Goal: Check status: Check status

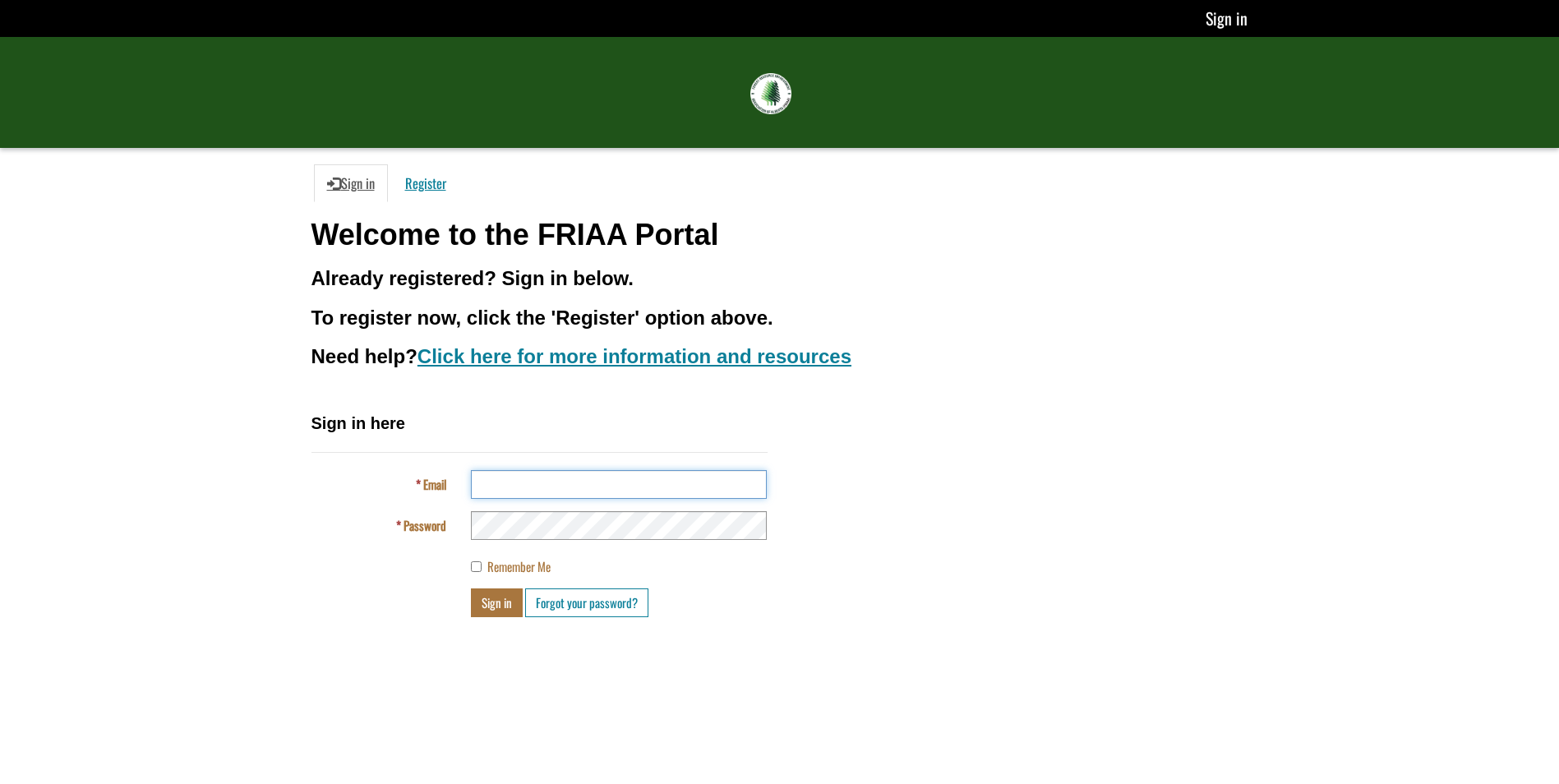
click at [516, 483] on input "Email" at bounding box center [618, 484] width 296 height 29
type input "**********"
click at [488, 593] on button "Sign in" at bounding box center [497, 602] width 52 height 29
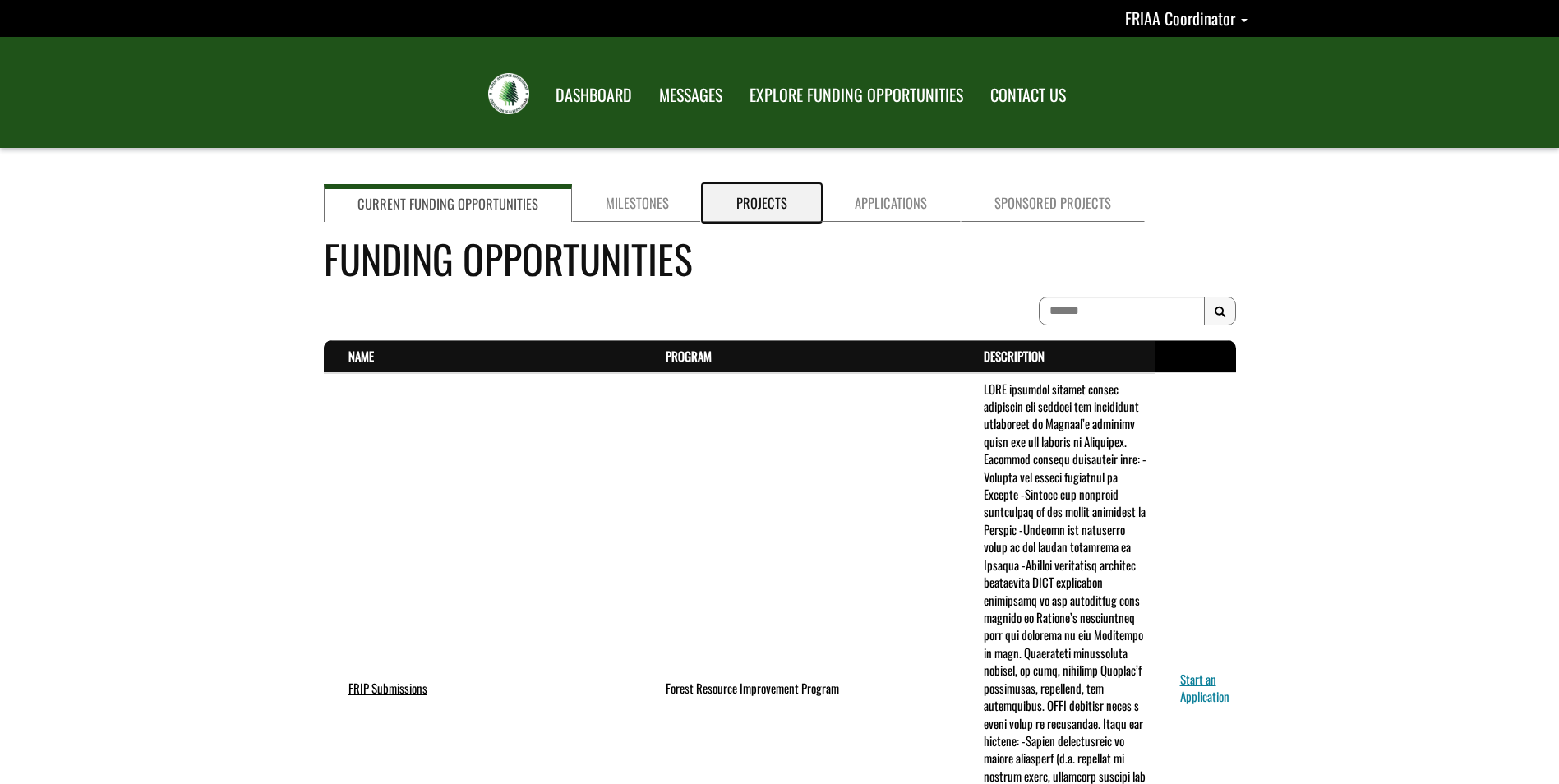
click at [750, 203] on link "Projects" at bounding box center [762, 203] width 119 height 38
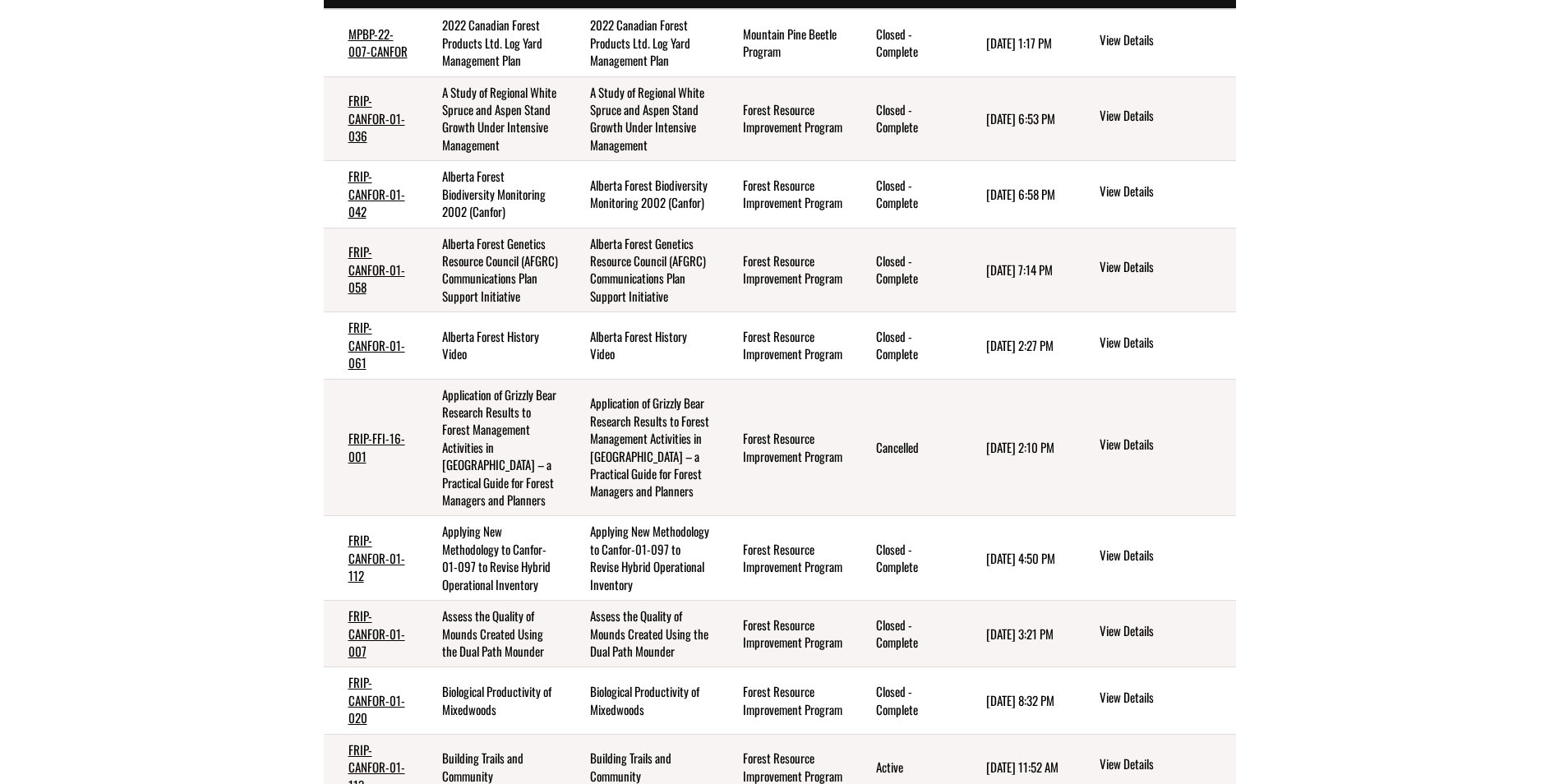
scroll to position [82, 0]
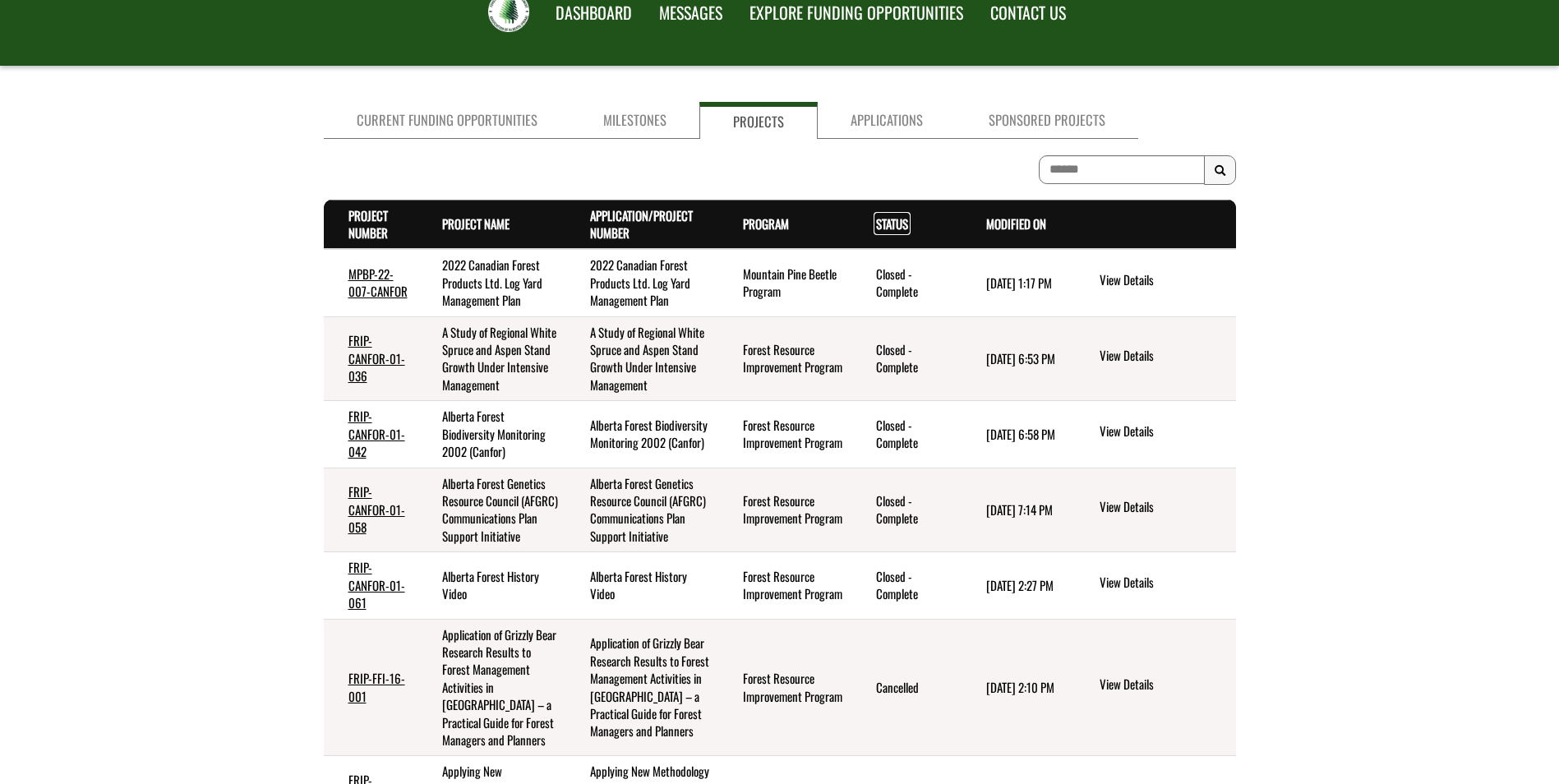
click at [880, 230] on link "Status . sort descending" at bounding box center [892, 223] width 32 height 18
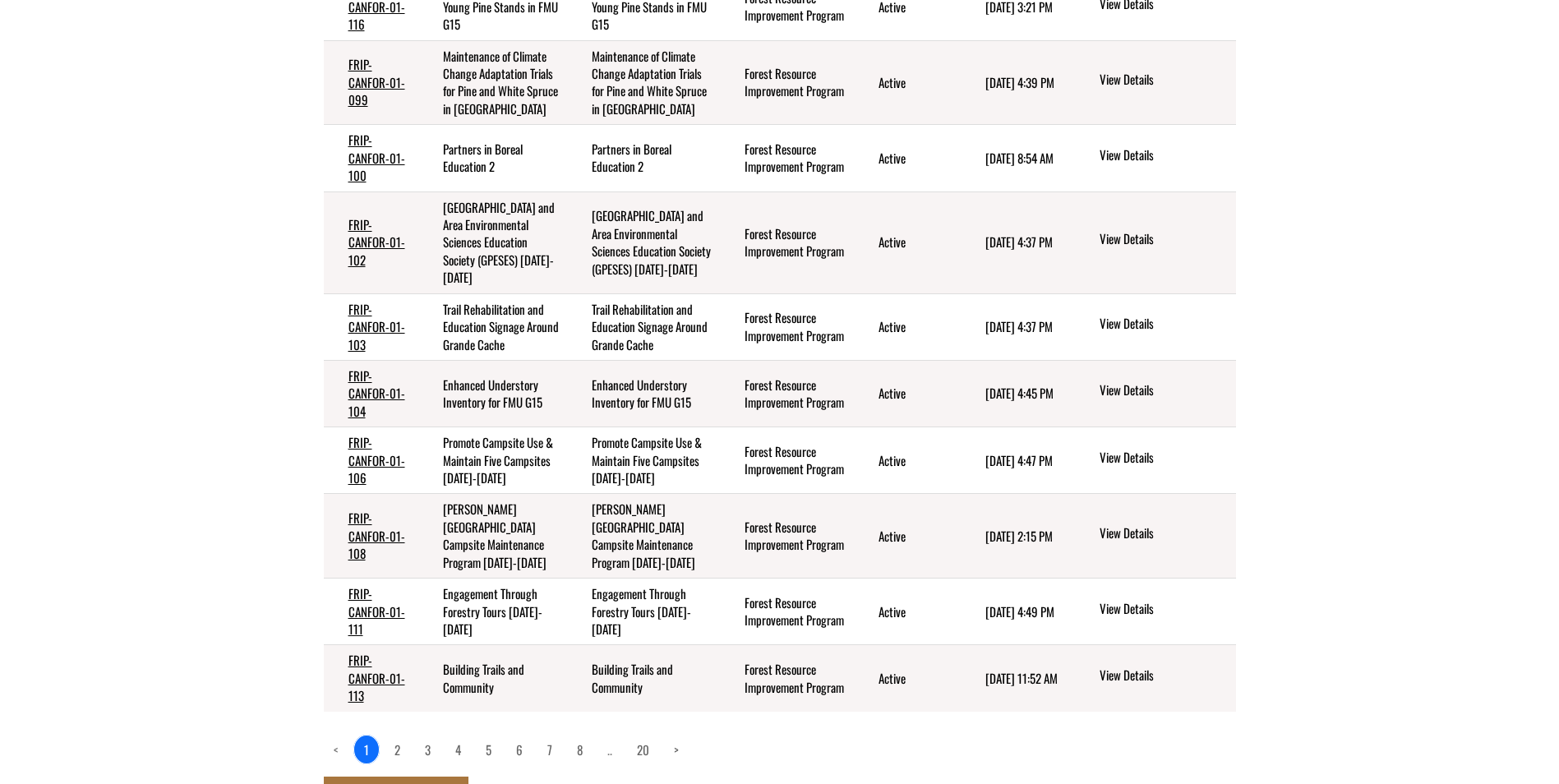
scroll to position [374, 0]
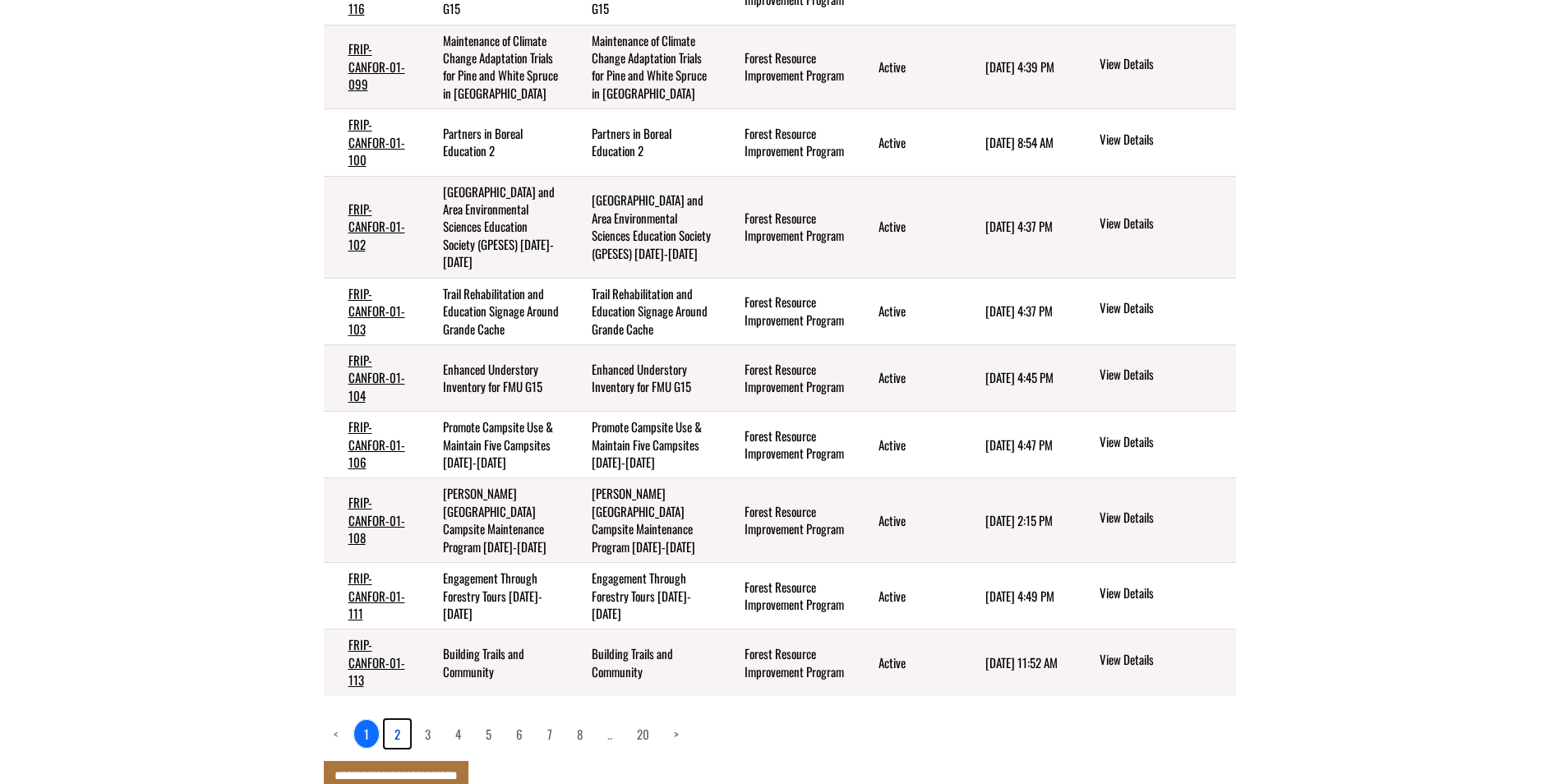
click at [398, 720] on link "2" at bounding box center [397, 734] width 26 height 28
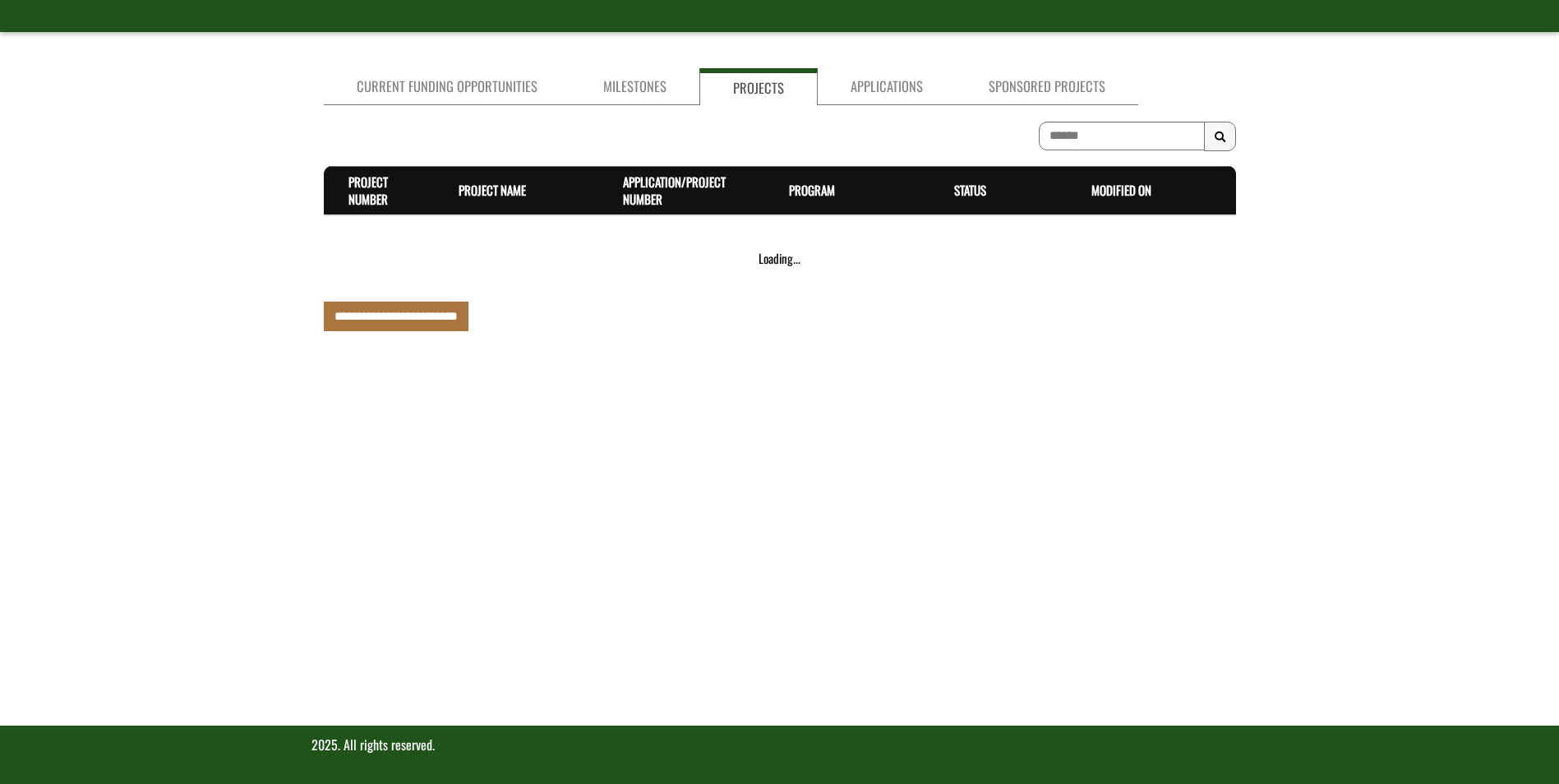
scroll to position [357, 0]
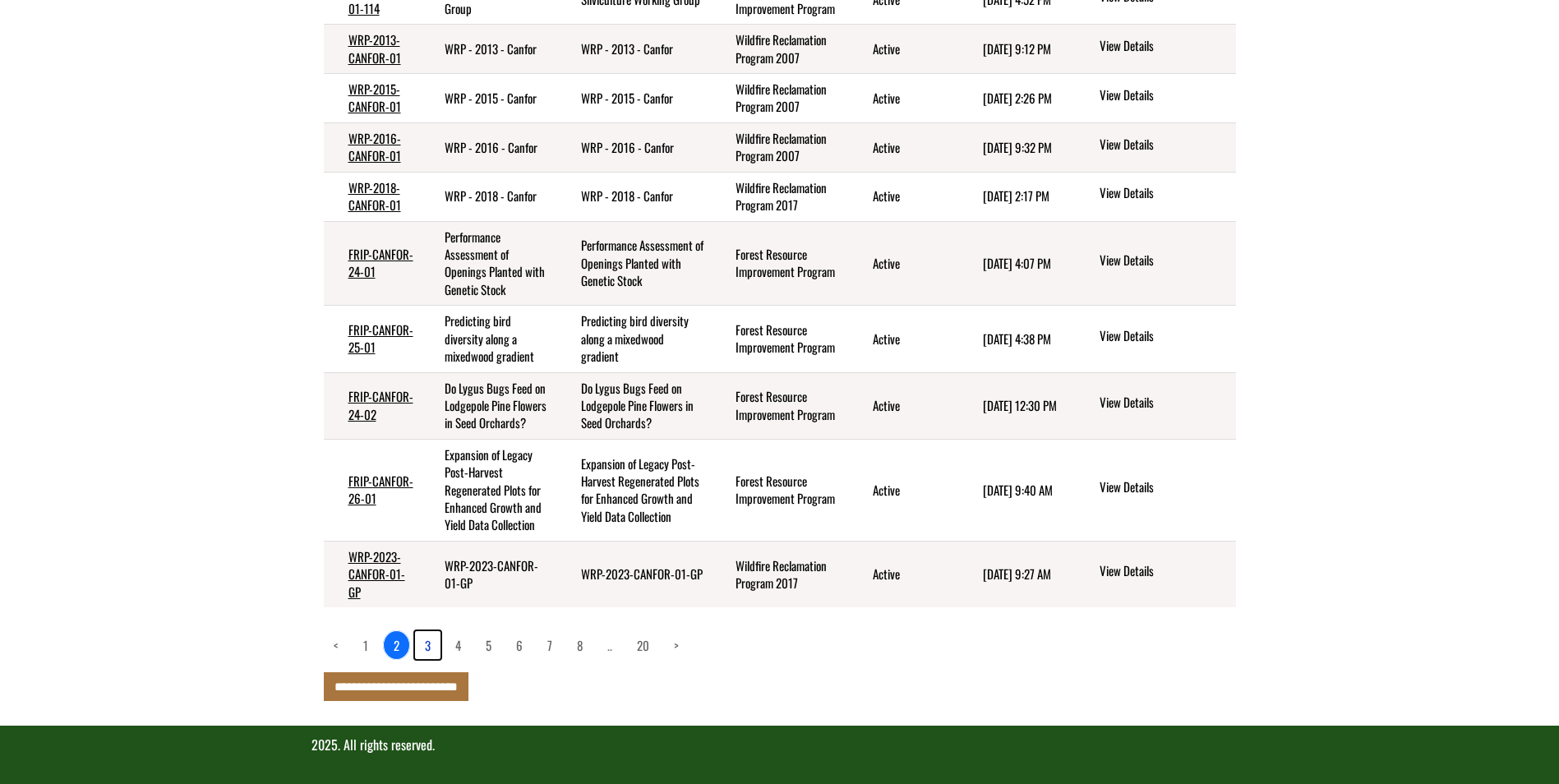
click at [431, 644] on link "3" at bounding box center [427, 645] width 26 height 28
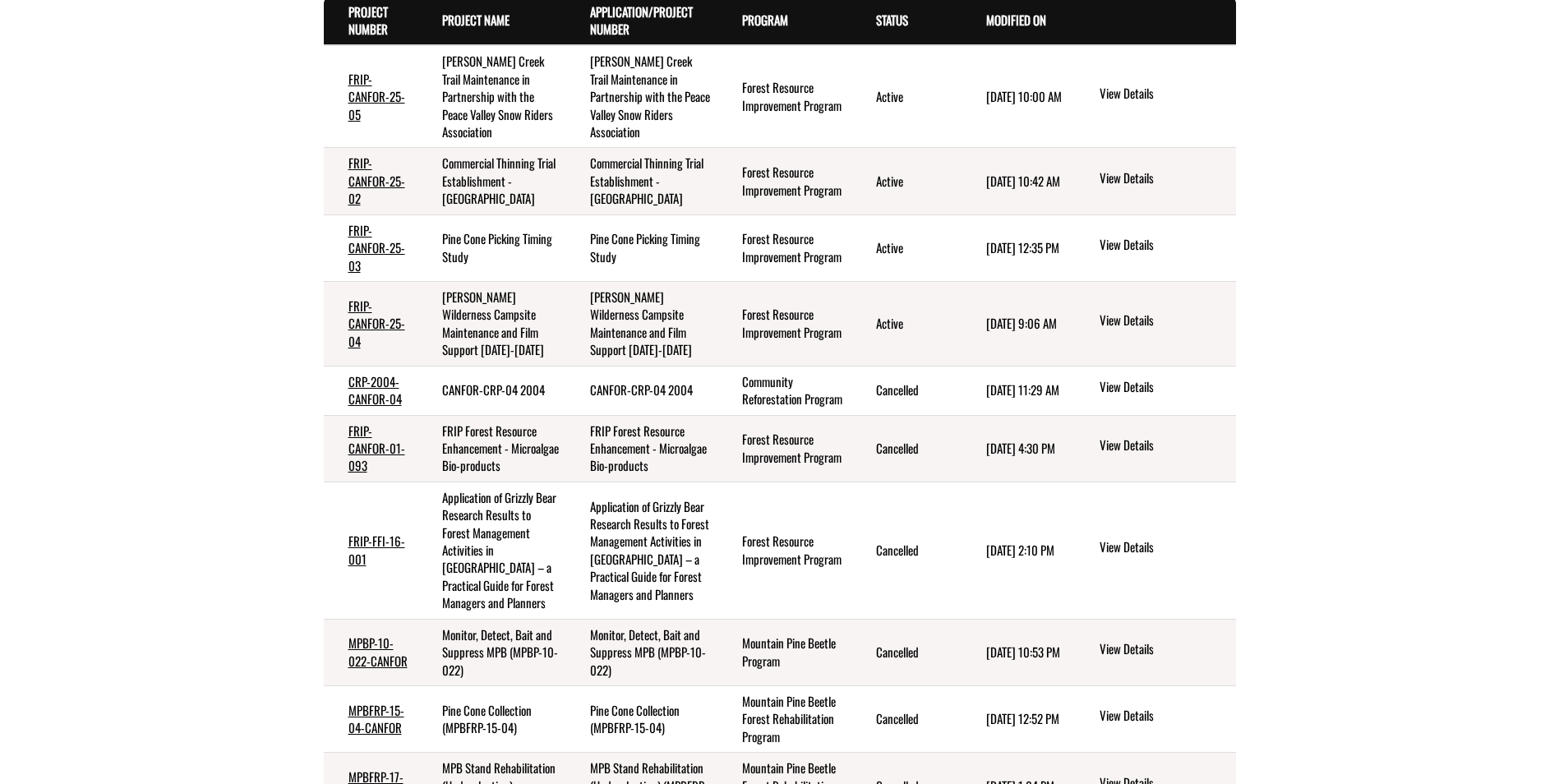
scroll to position [203, 0]
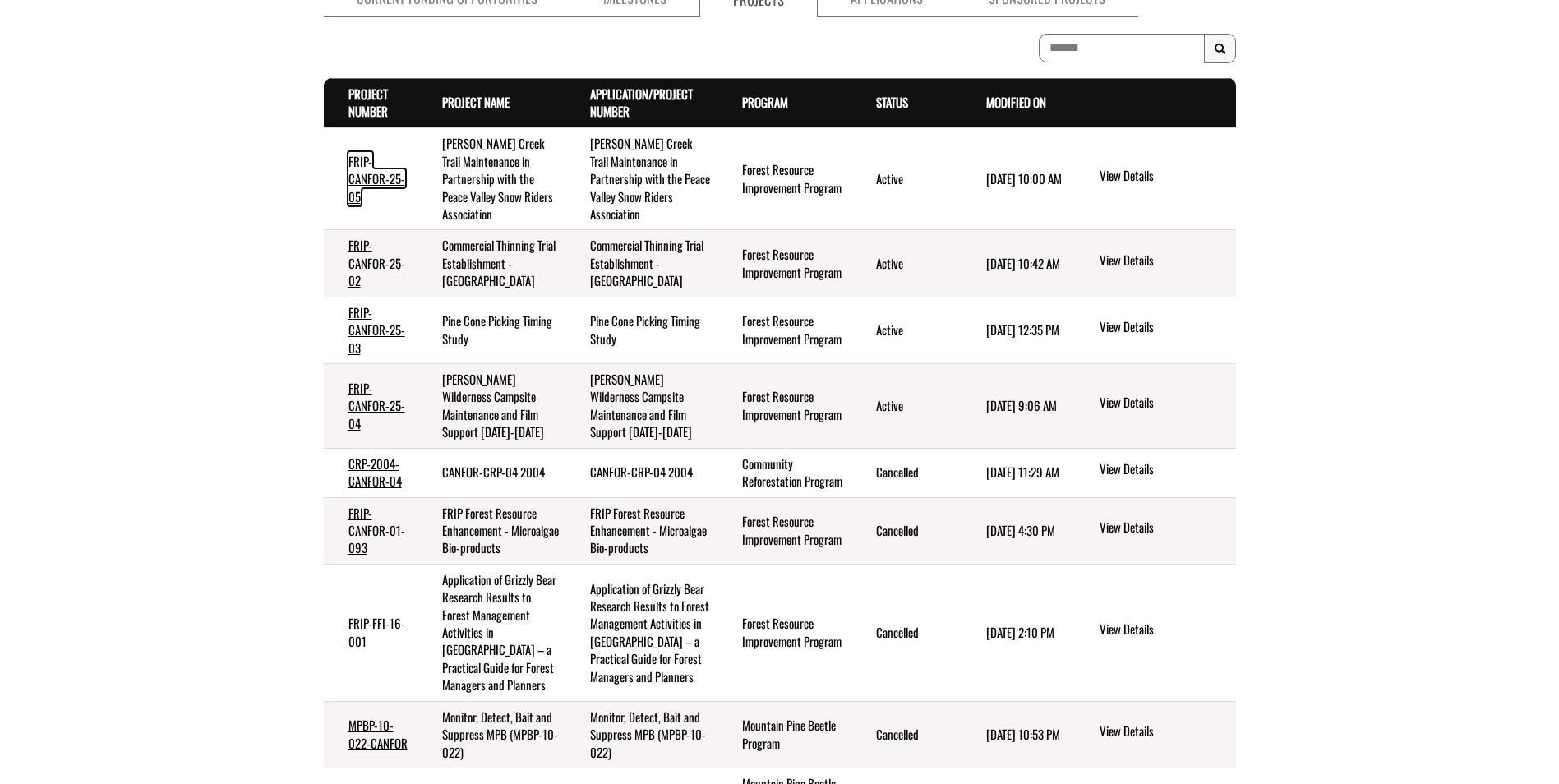
click at [349, 173] on link "FRIP-CANFOR-25-05" at bounding box center [376, 179] width 57 height 54
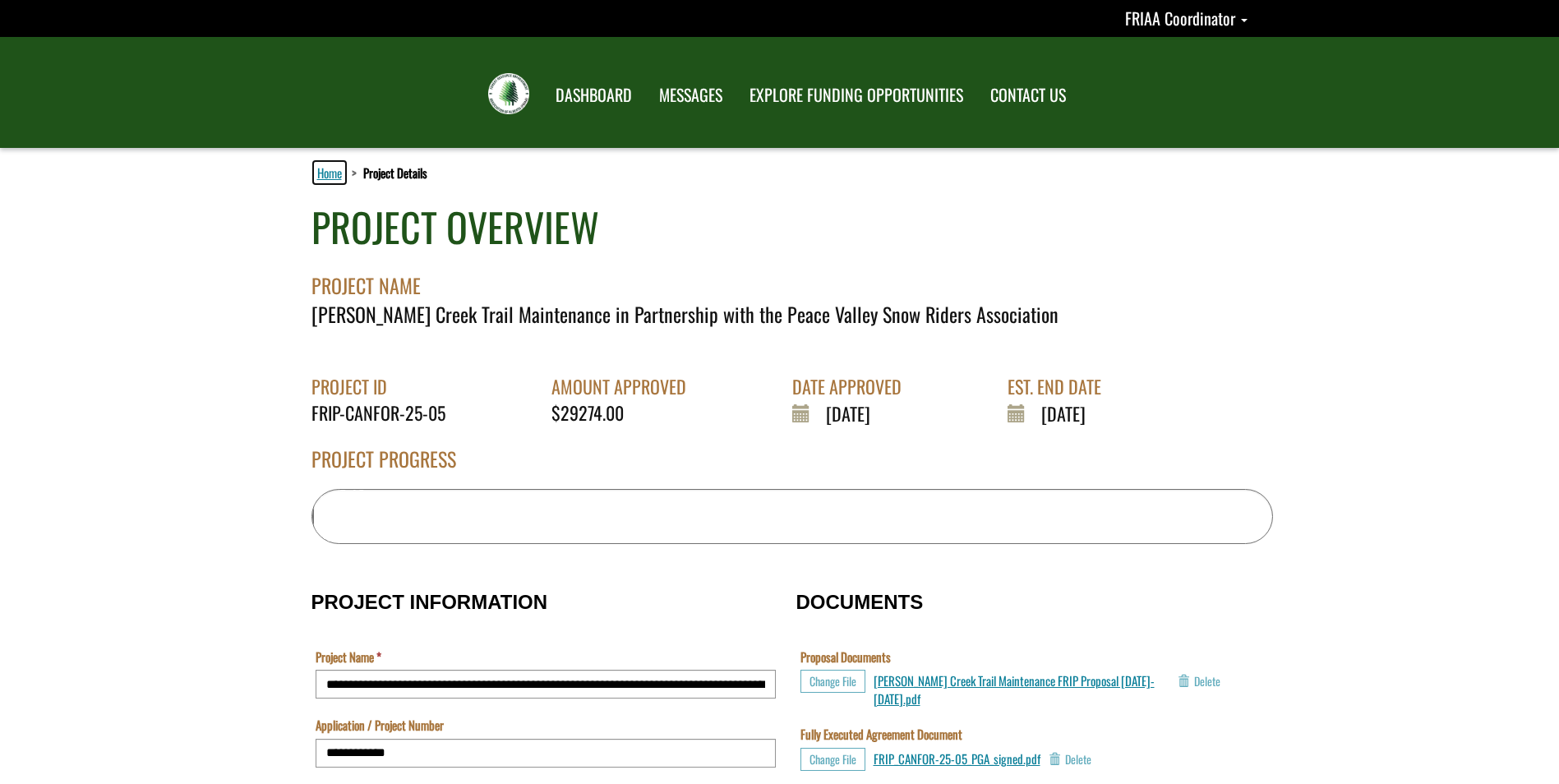
click at [335, 172] on link "Home" at bounding box center [329, 173] width 31 height 21
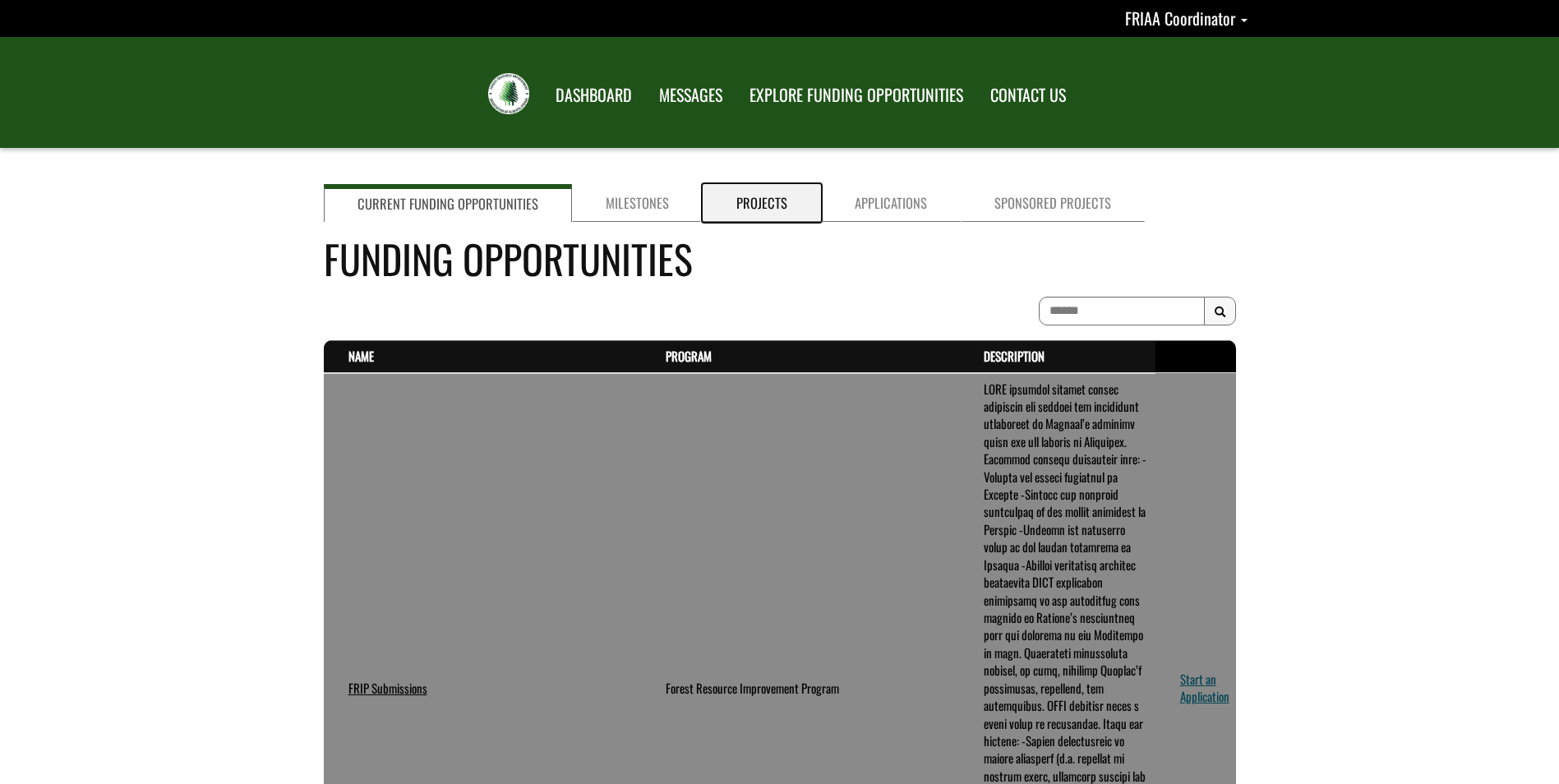
click at [769, 198] on link "Projects" at bounding box center [762, 203] width 119 height 38
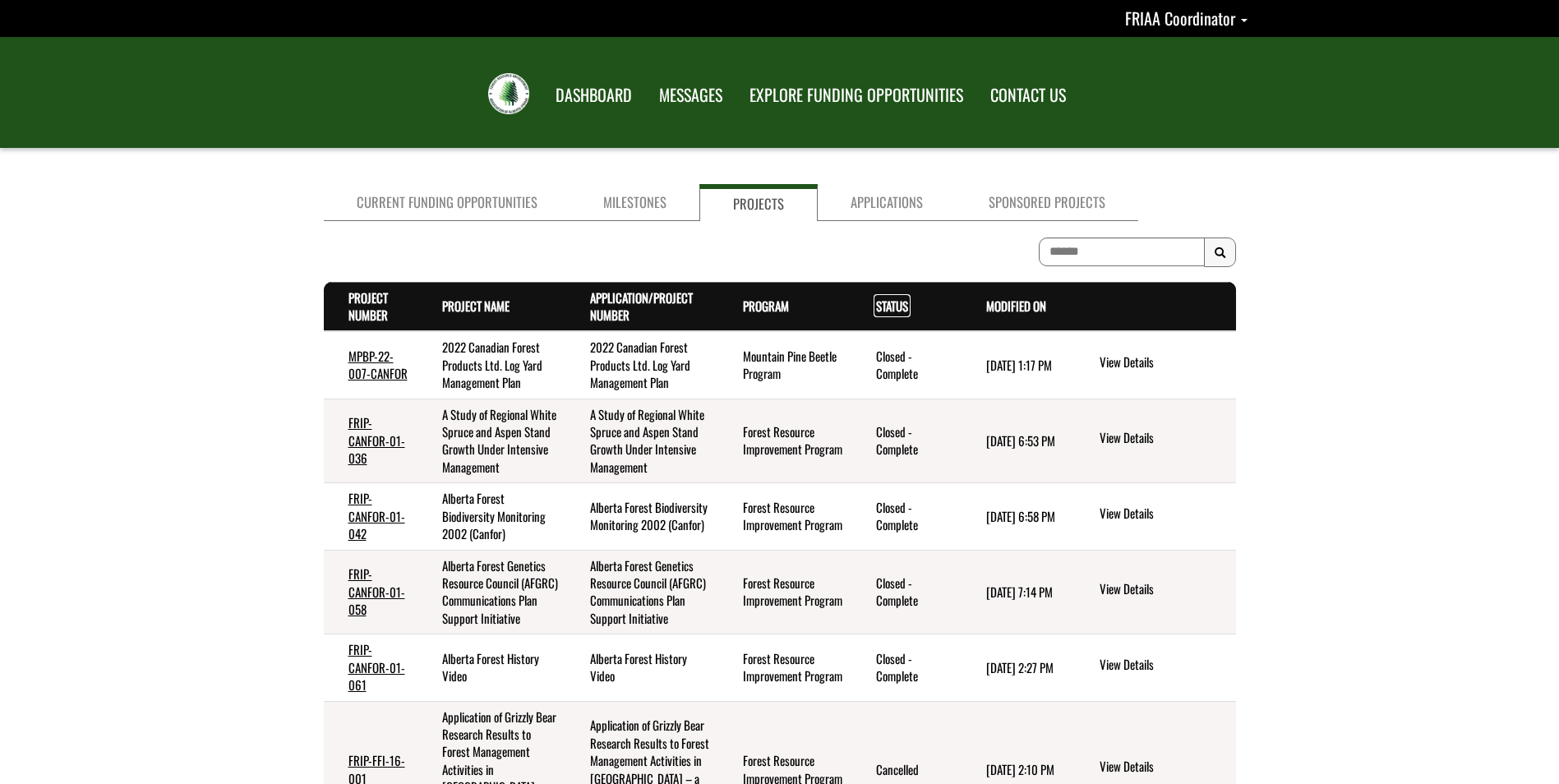
click at [893, 312] on link "Status . sort descending" at bounding box center [892, 306] width 32 height 18
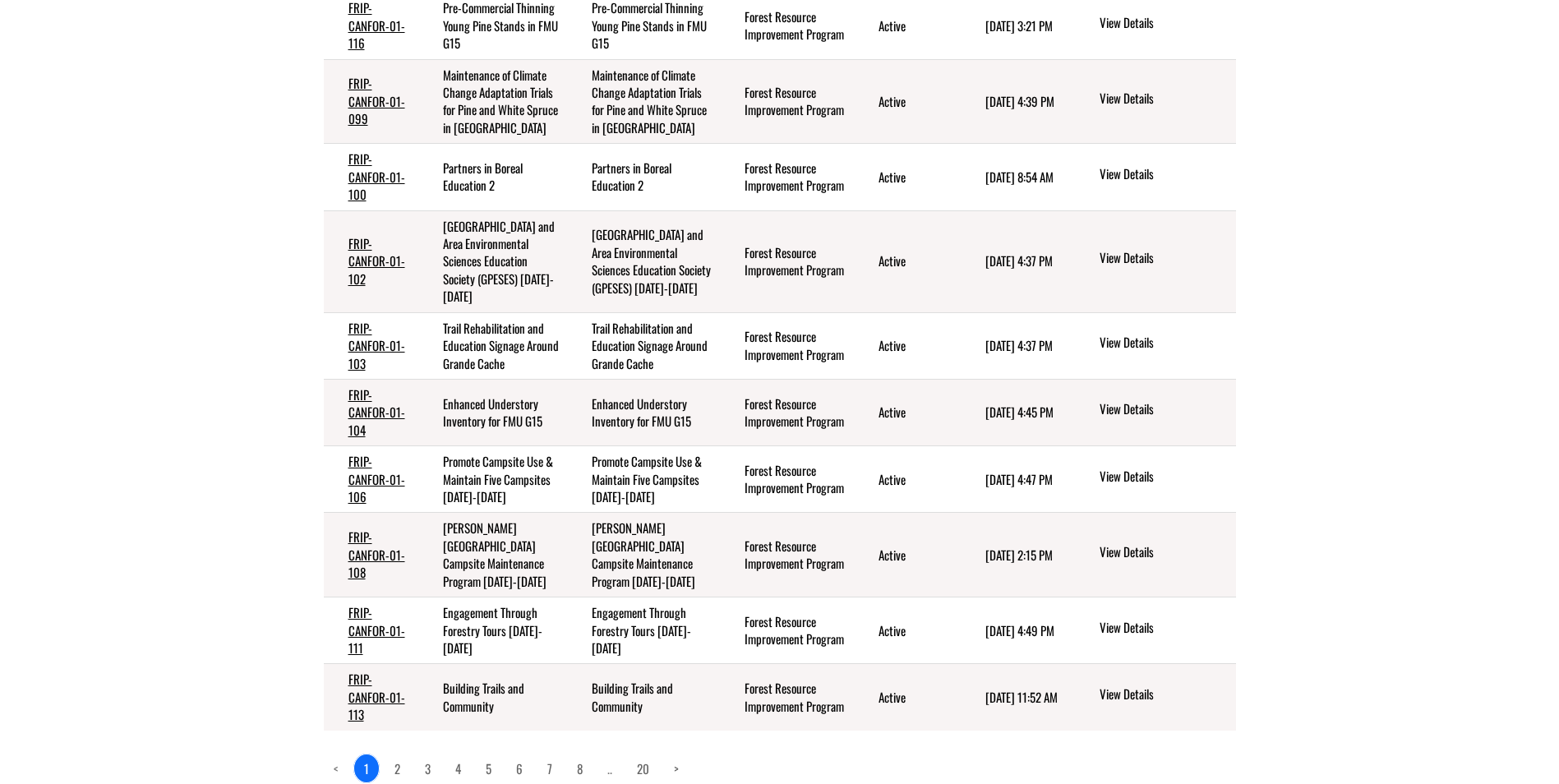
scroll to position [374, 0]
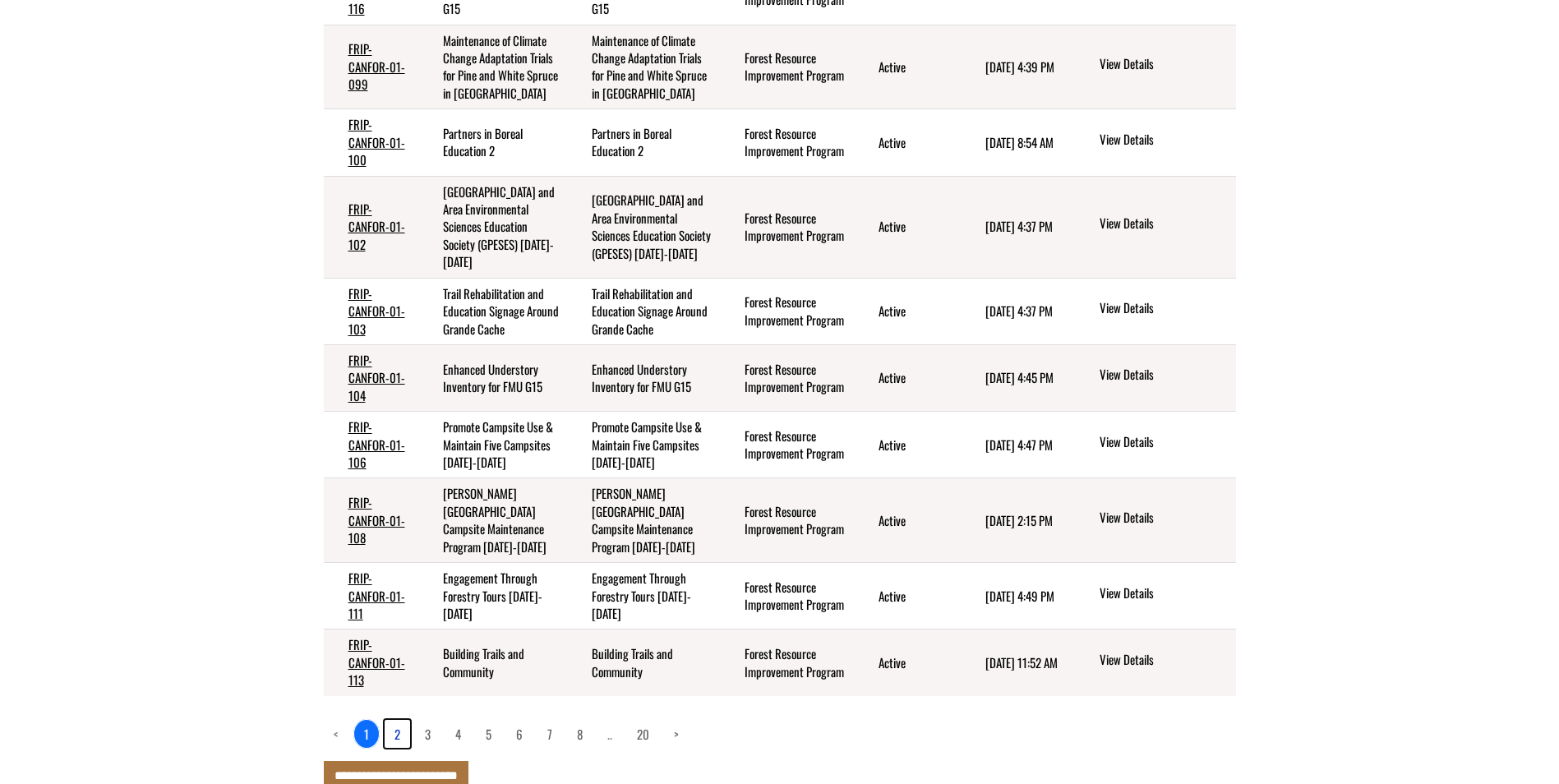
click at [398, 720] on link "2" at bounding box center [397, 734] width 26 height 28
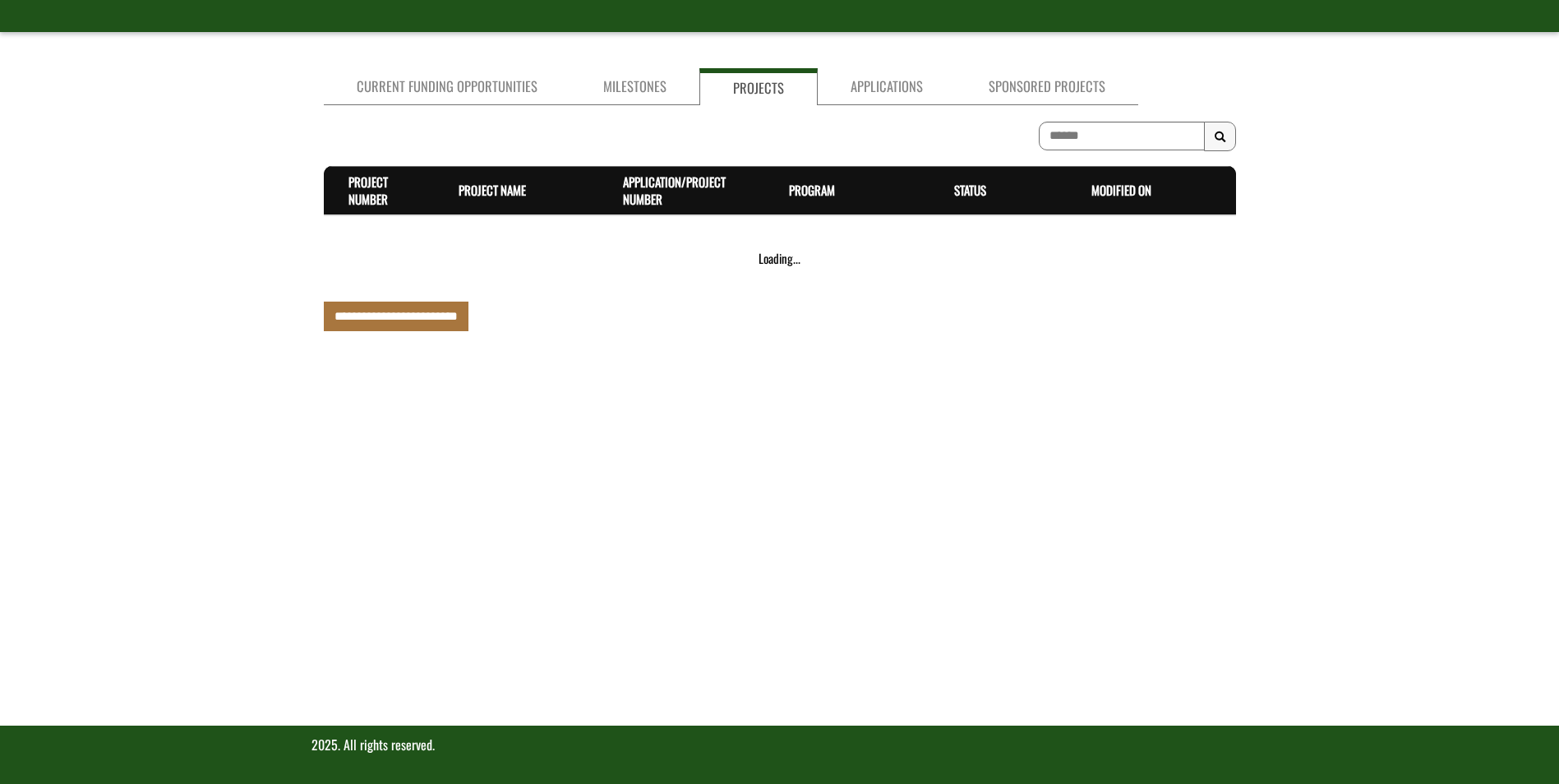
scroll to position [357, 0]
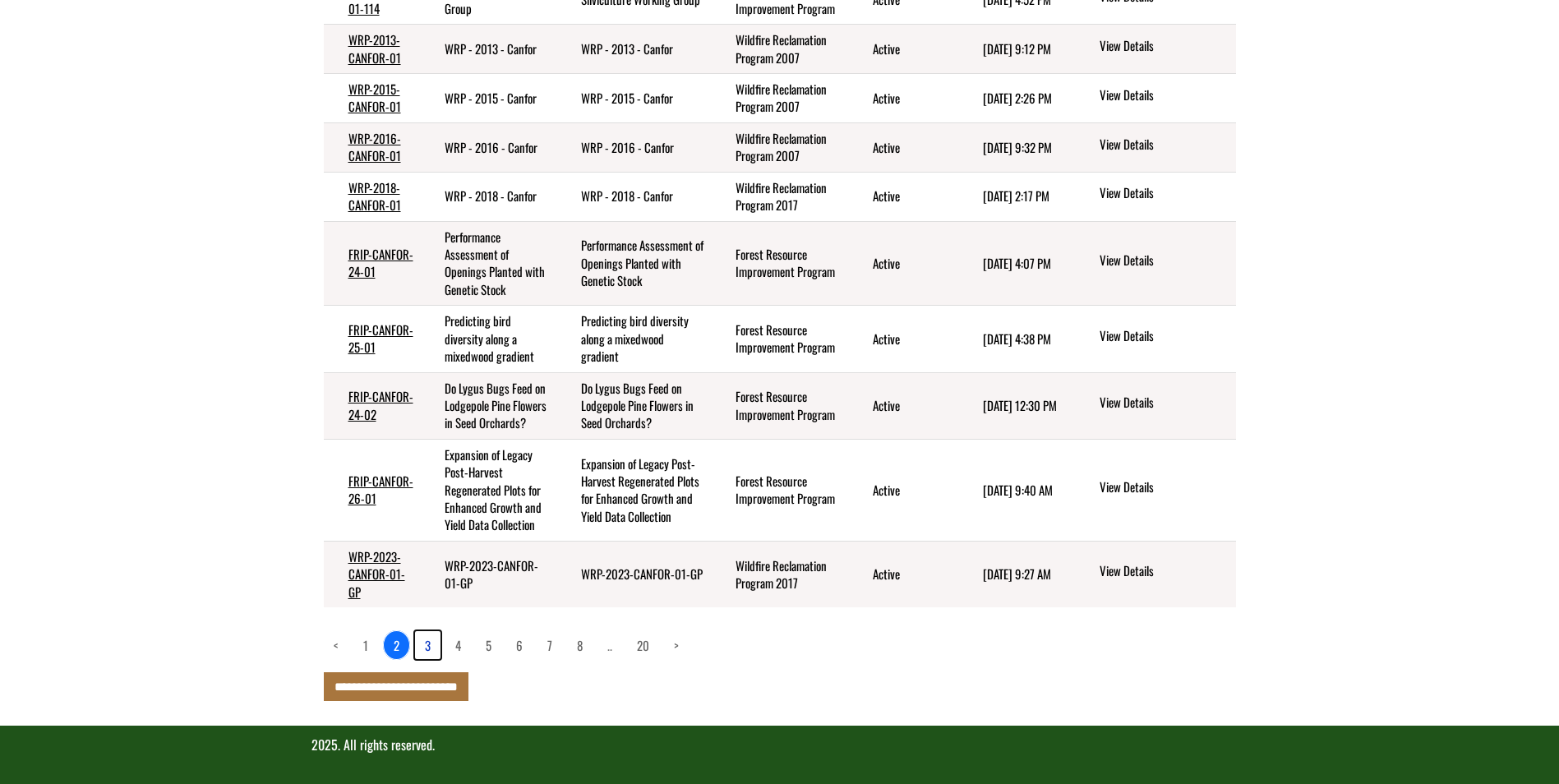
click at [423, 647] on link "3" at bounding box center [427, 645] width 26 height 28
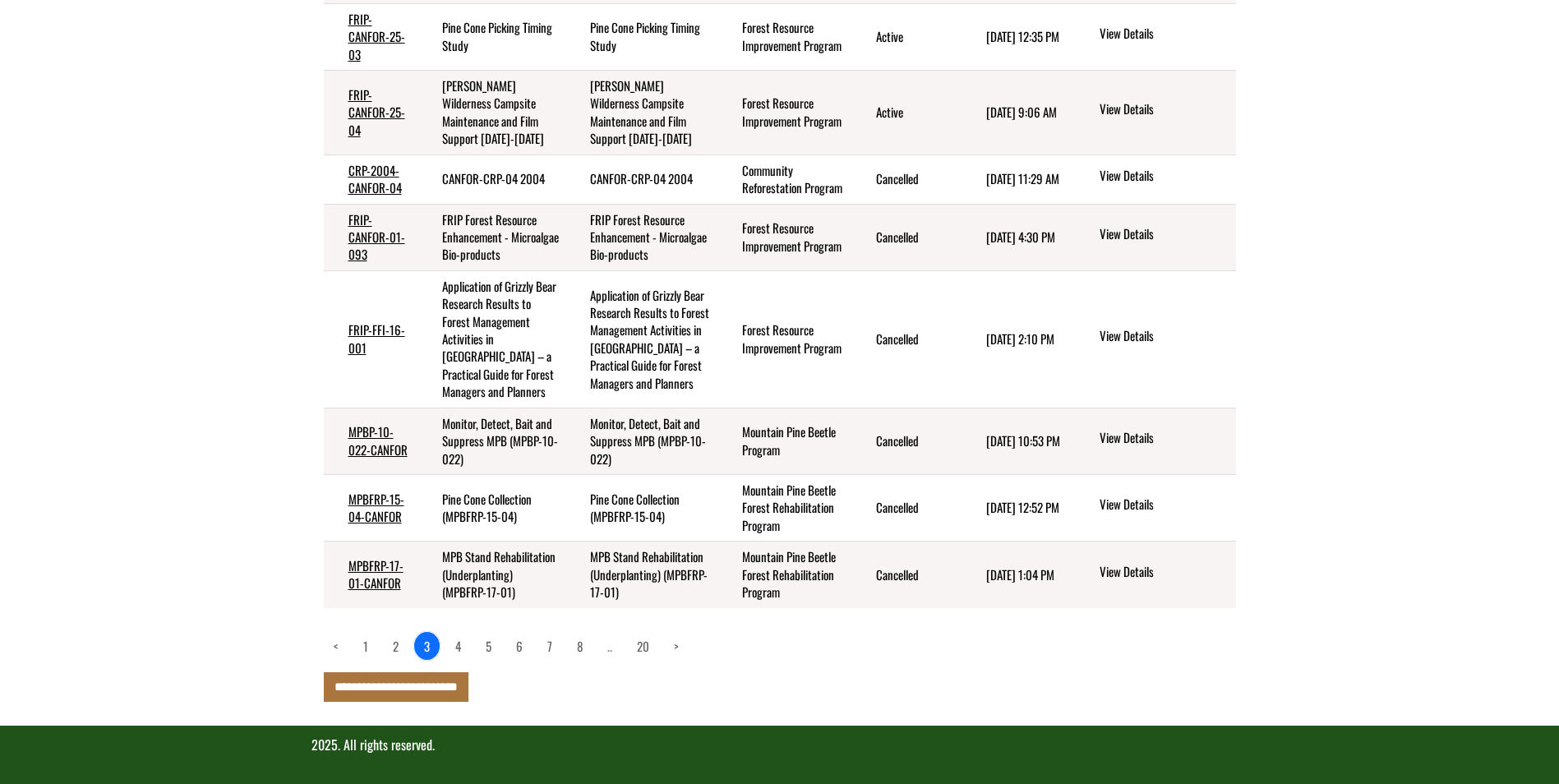
scroll to position [286, 0]
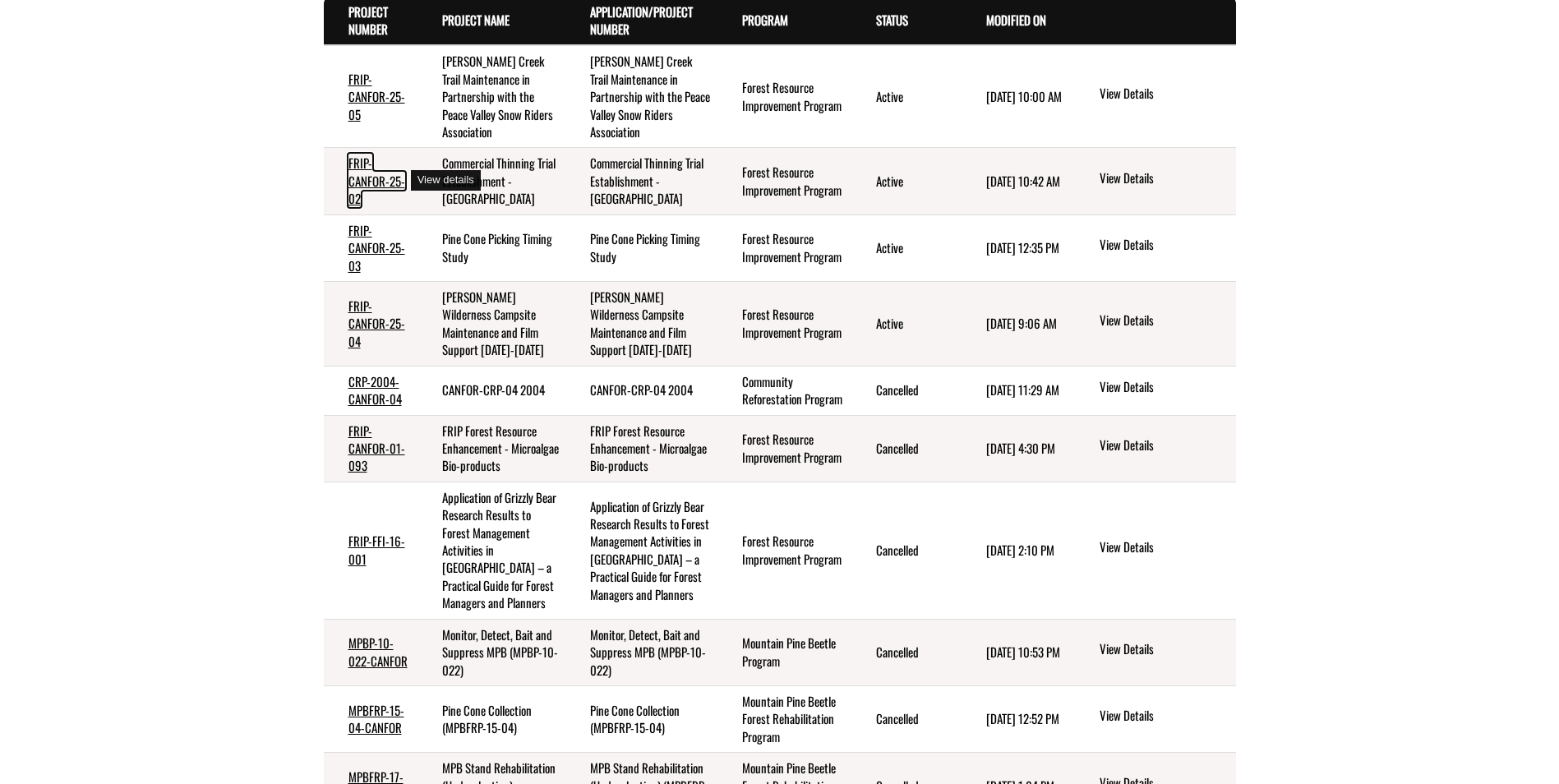
click at [358, 179] on link "FRIP-CANFOR-25-02" at bounding box center [376, 180] width 57 height 54
